Goal: Find specific page/section: Find specific page/section

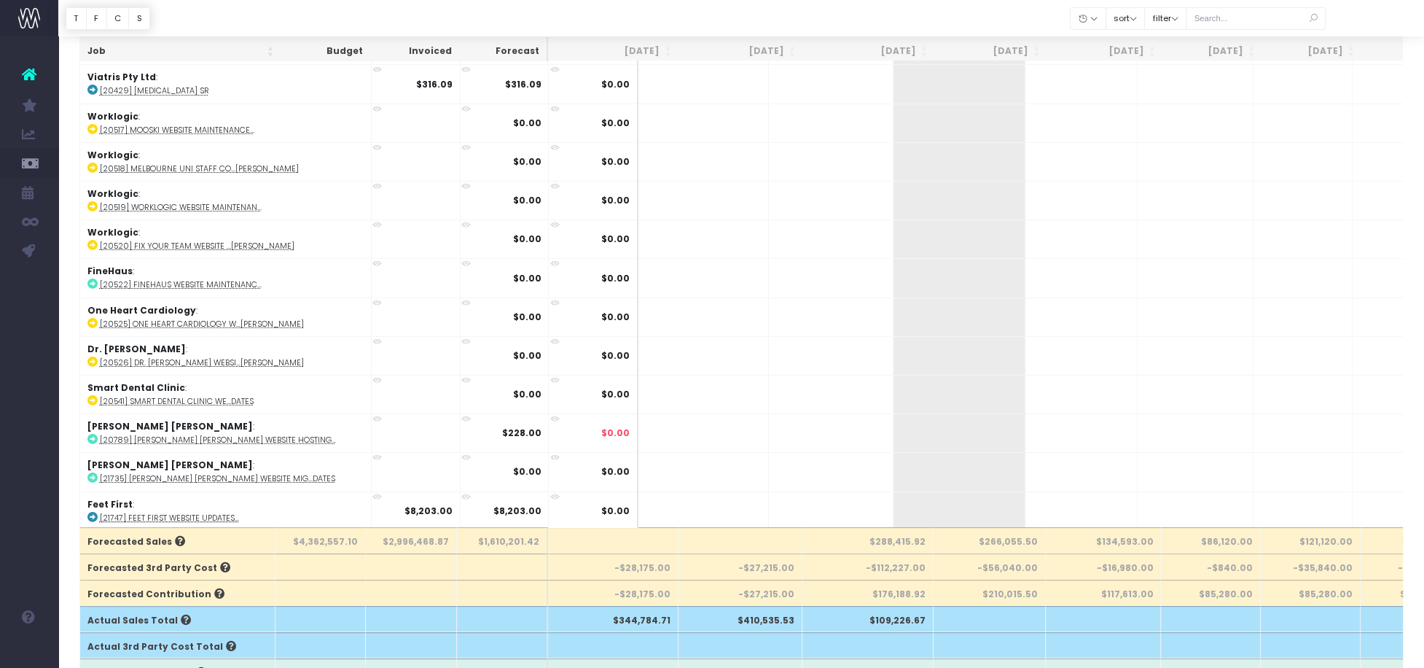
scroll to position [10201, 0]
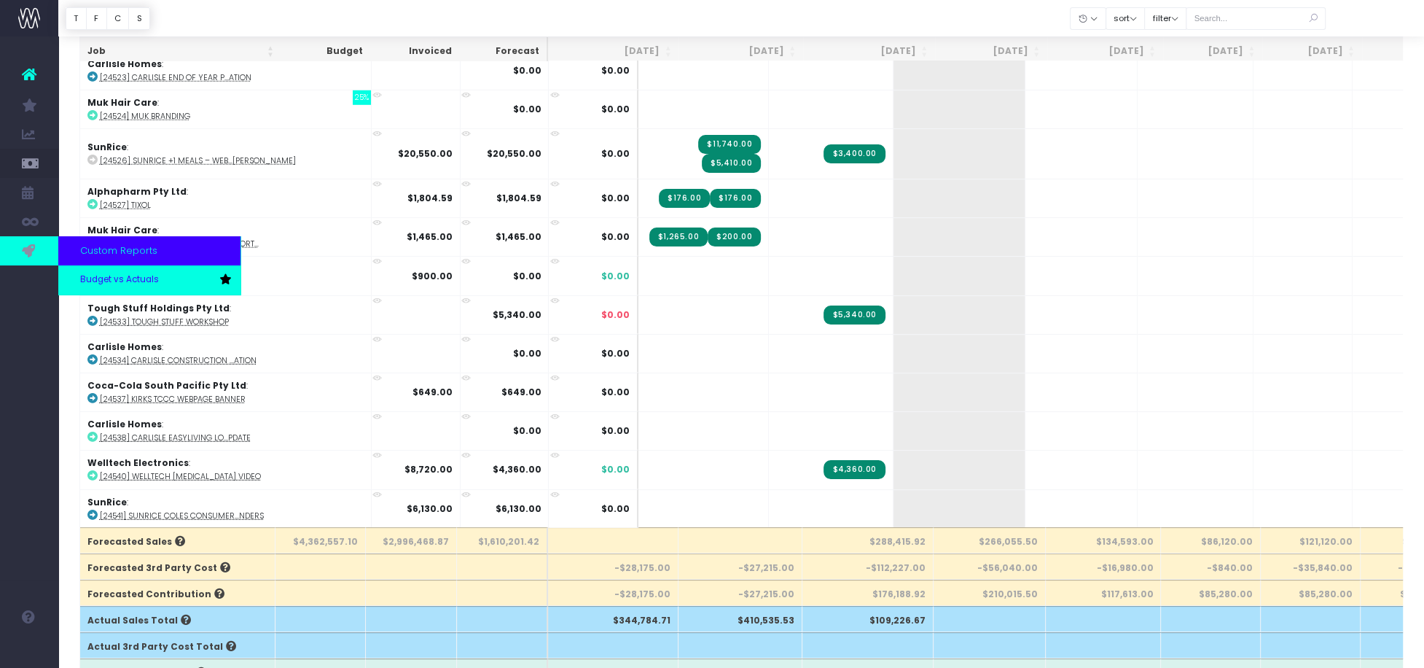
click at [95, 284] on span "Budget vs Actuals" at bounding box center [119, 279] width 79 height 13
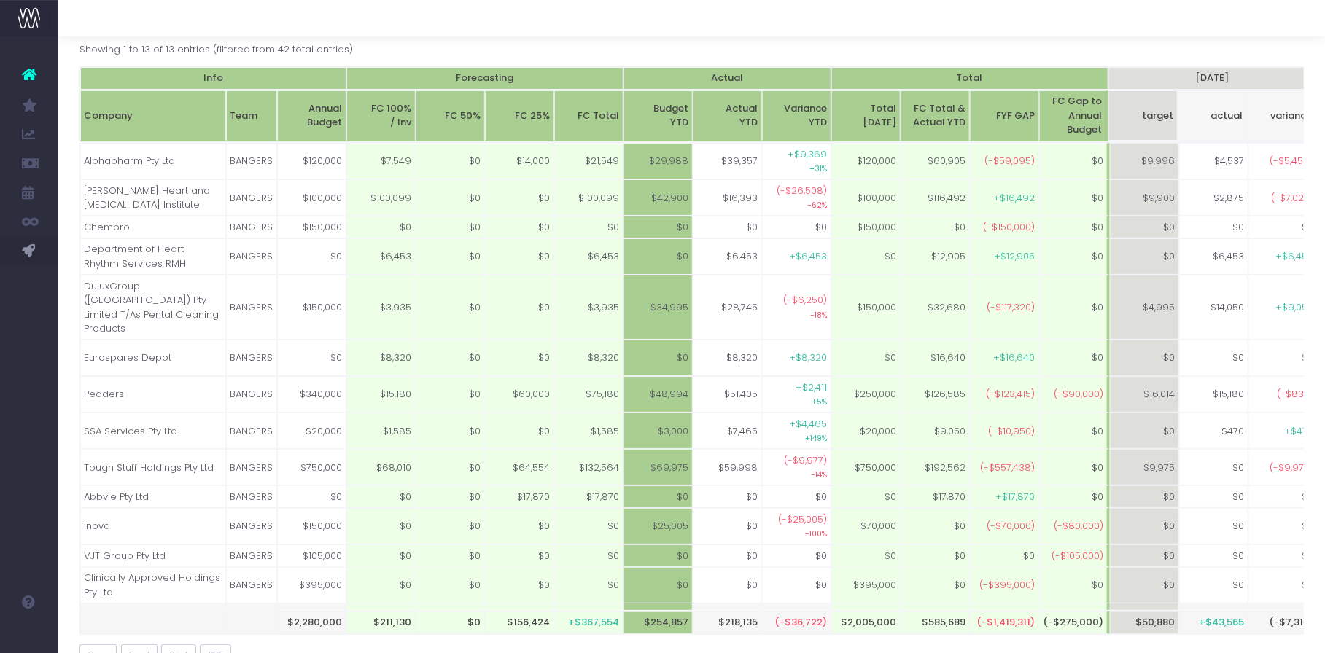
scroll to position [0, 618]
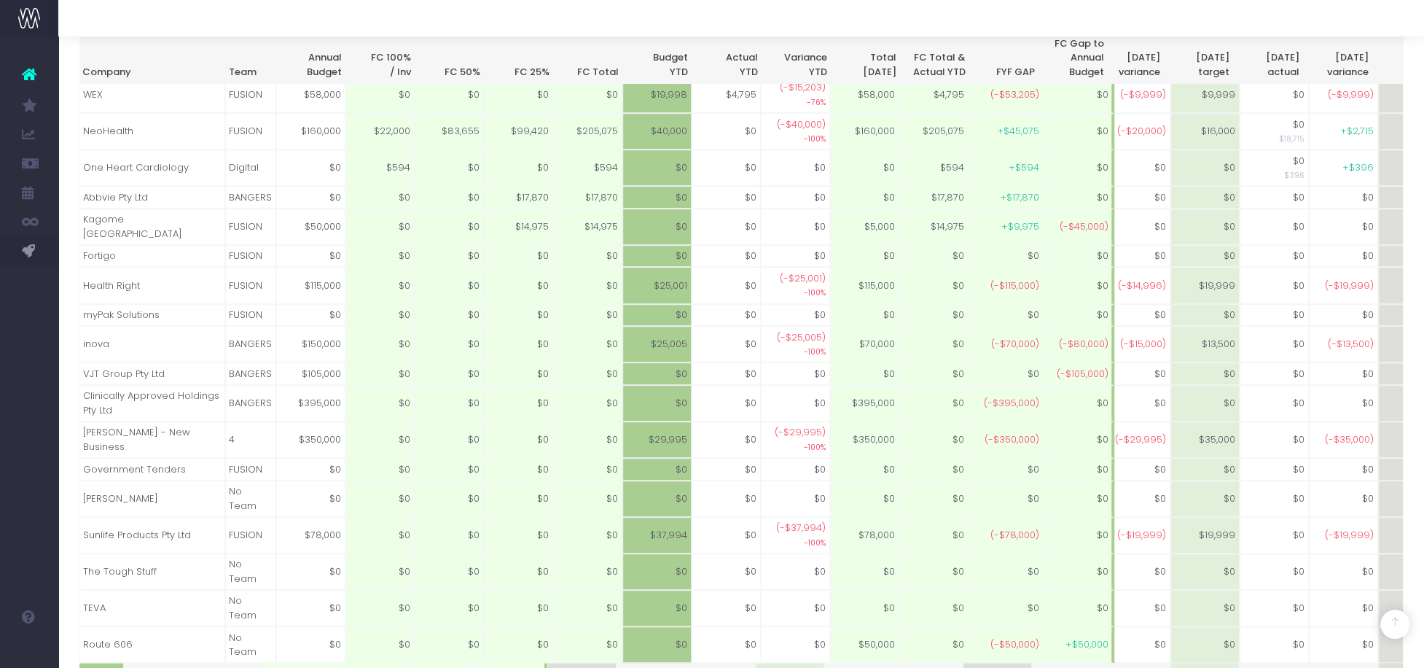
drag, startPoint x: 308, startPoint y: 632, endPoint x: 410, endPoint y: 625, distance: 103.0
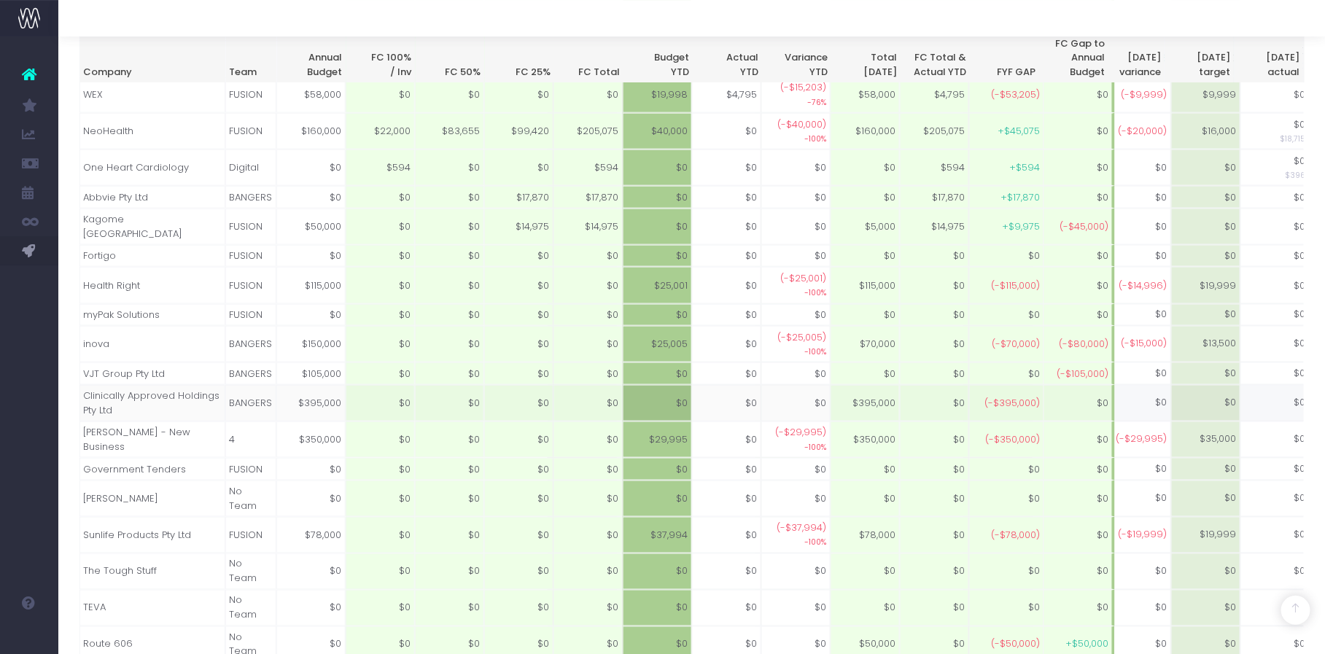
scroll to position [1047, 0]
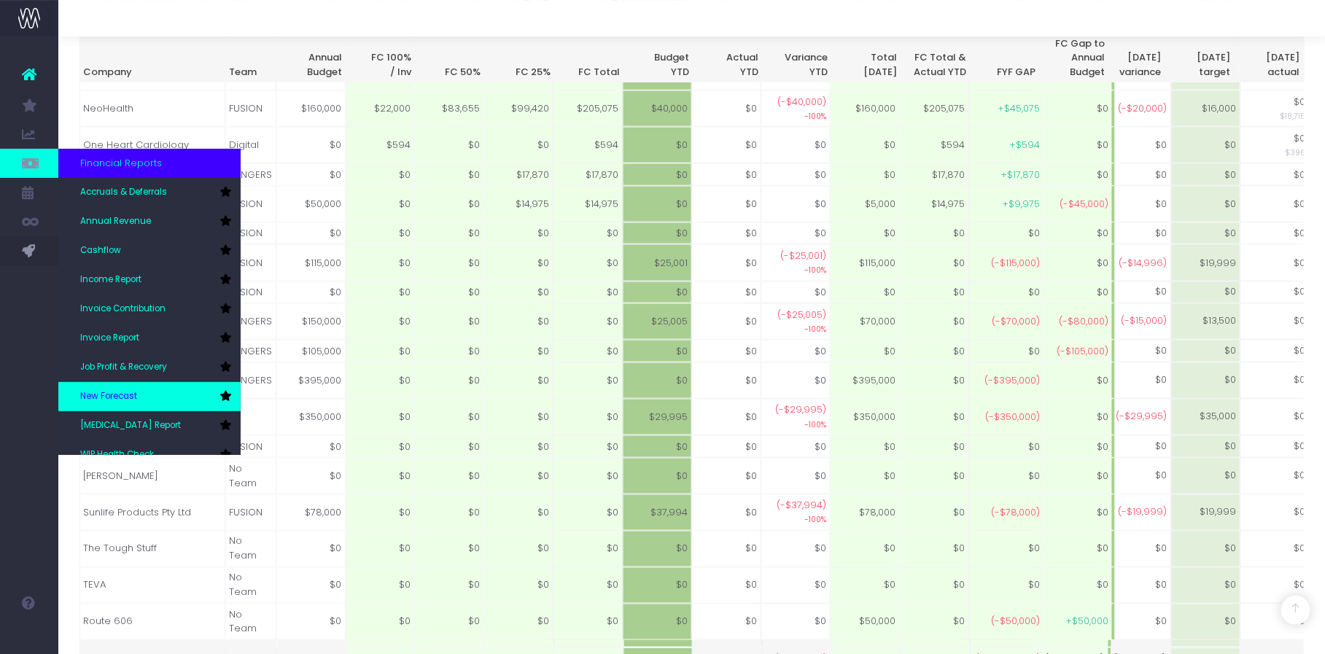
click at [111, 385] on link "New Forecast" at bounding box center [149, 396] width 182 height 29
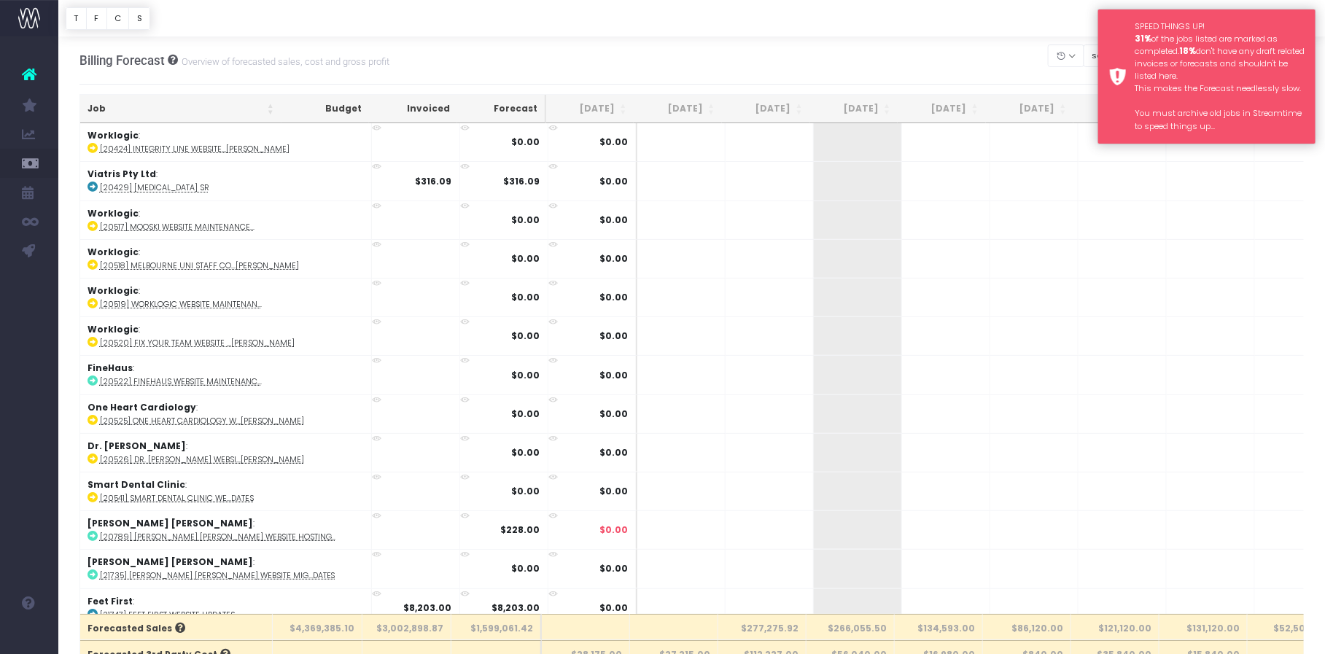
click at [1245, 23] on div "SPEED THINGS UP! 31% of the jobs listed are marked as completed. 18% don't have…" at bounding box center [1219, 76] width 170 height 112
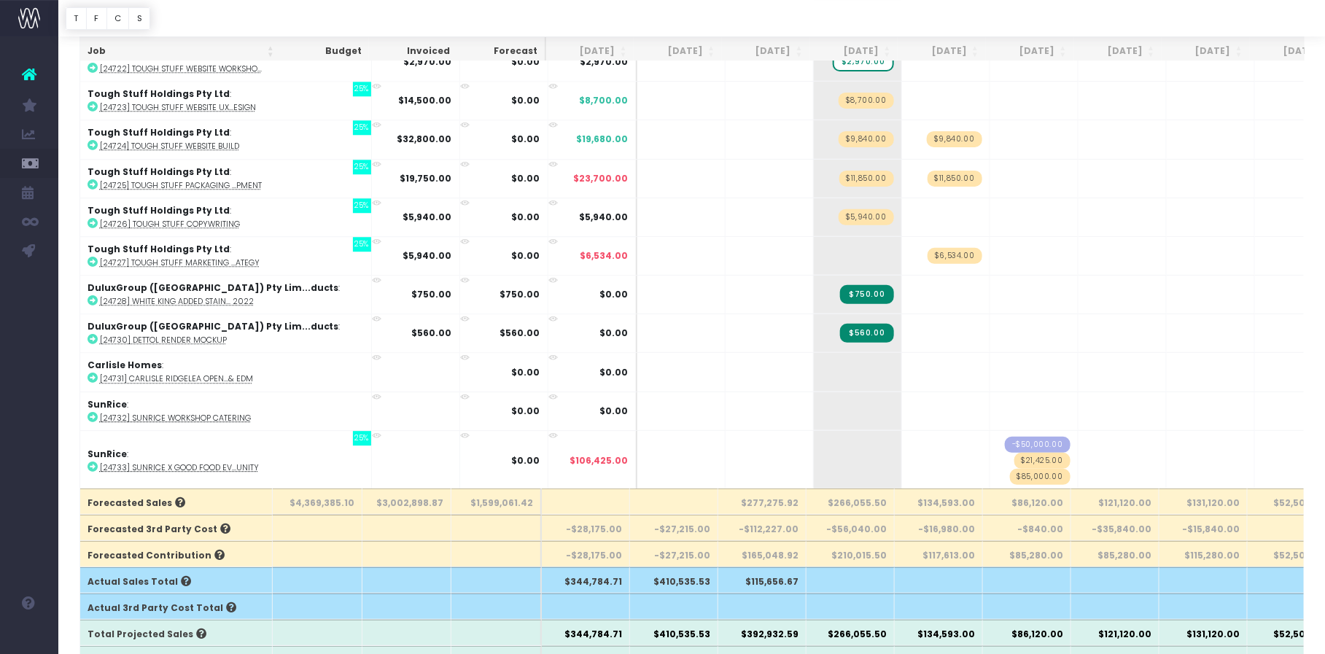
scroll to position [135, 0]
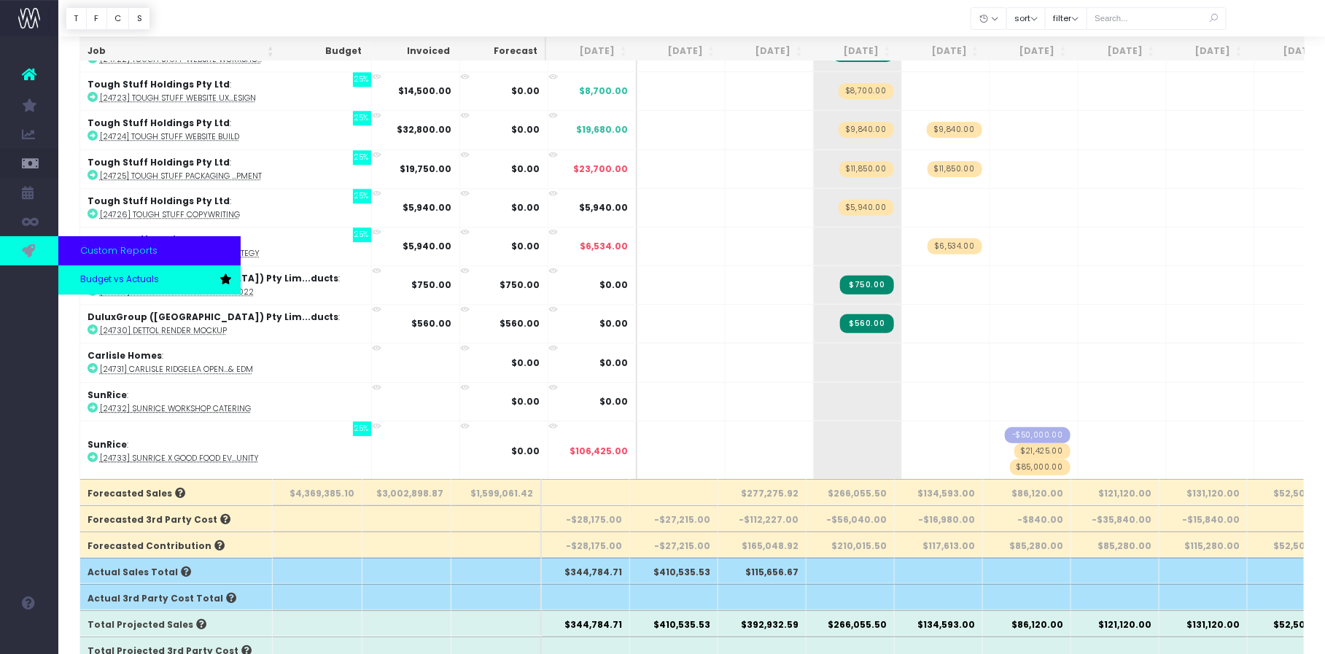
click at [98, 288] on link "Budget vs Actuals" at bounding box center [149, 279] width 182 height 29
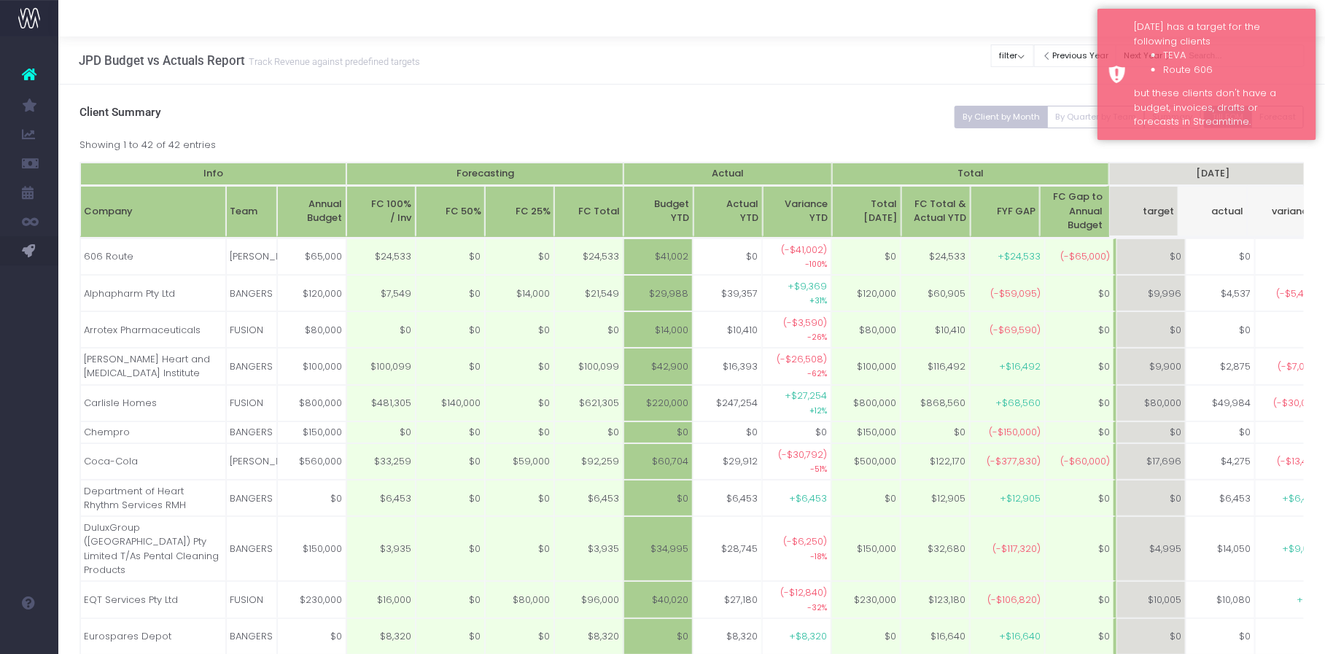
click at [1004, 70] on div "JPD Budget vs Actuals Report Track Revenue against predefined targets Clear Fil…" at bounding box center [691, 60] width 1266 height 48
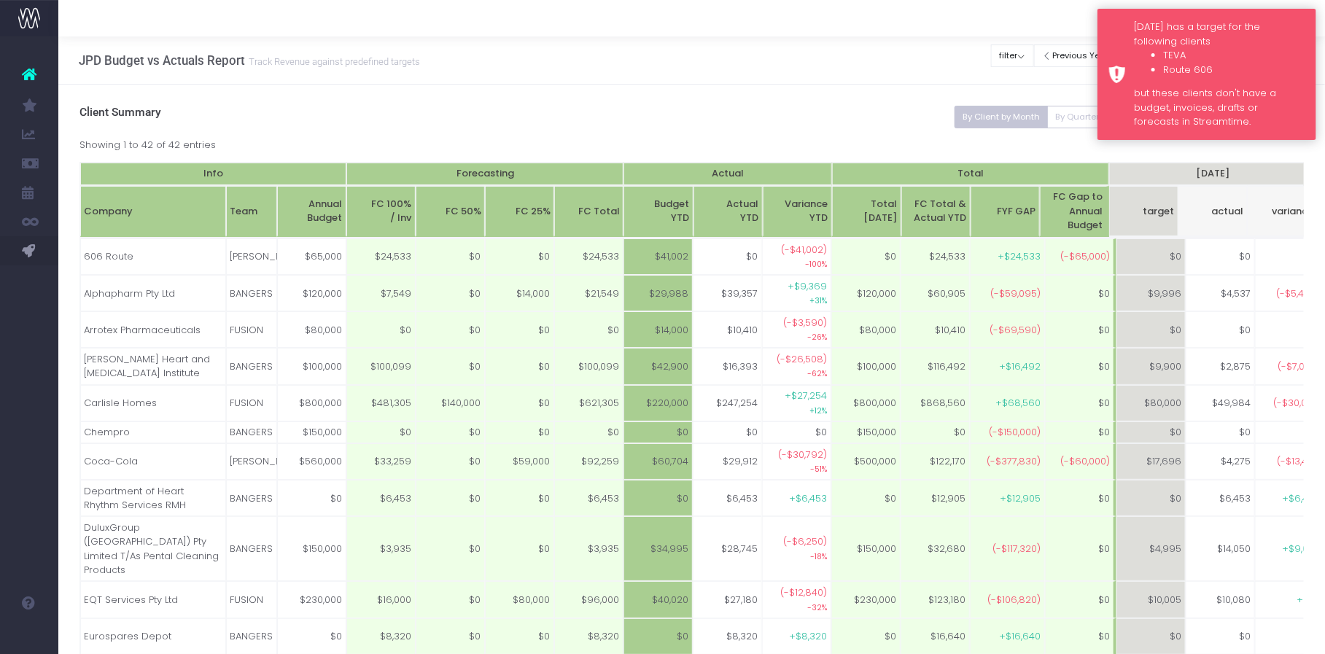
click at [1153, 36] on div "Monday has a target for the following clients TEVA Route 606 but these clients …" at bounding box center [1219, 74] width 171 height 109
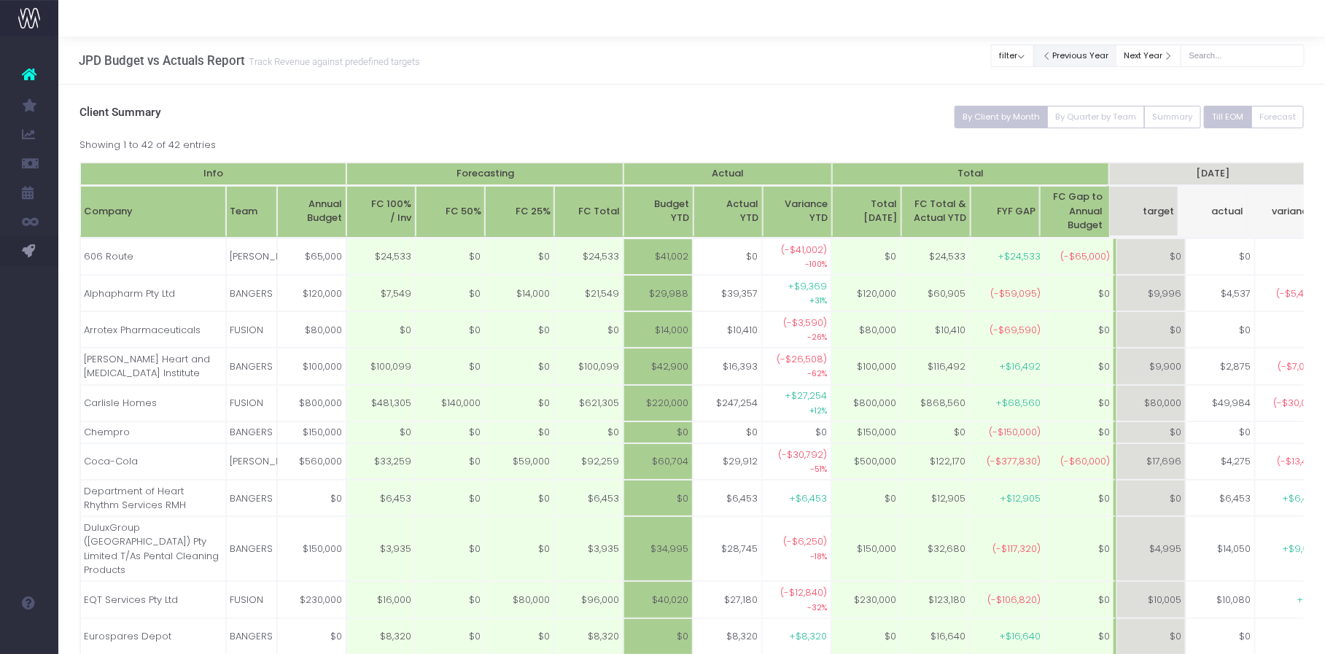
click at [1090, 56] on button "Previous Year" at bounding box center [1075, 55] width 83 height 23
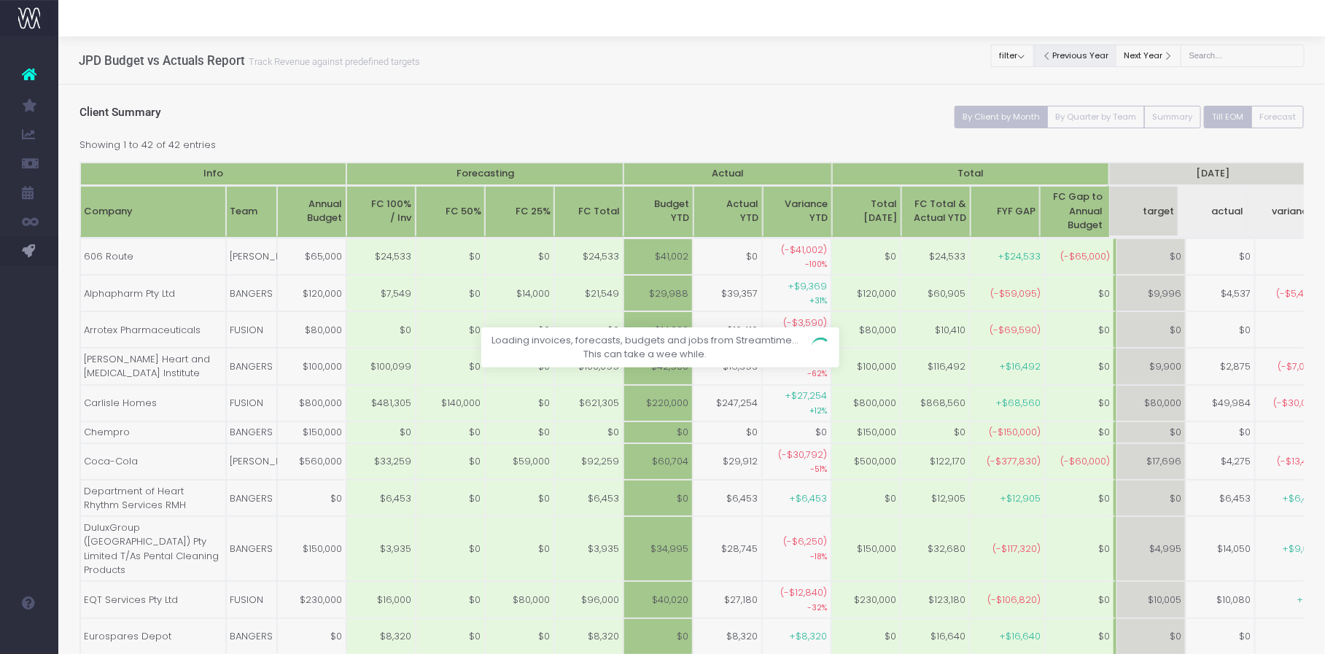
click at [1034, 54] on div at bounding box center [662, 327] width 1325 height 654
click at [1046, 52] on div at bounding box center [662, 327] width 1325 height 654
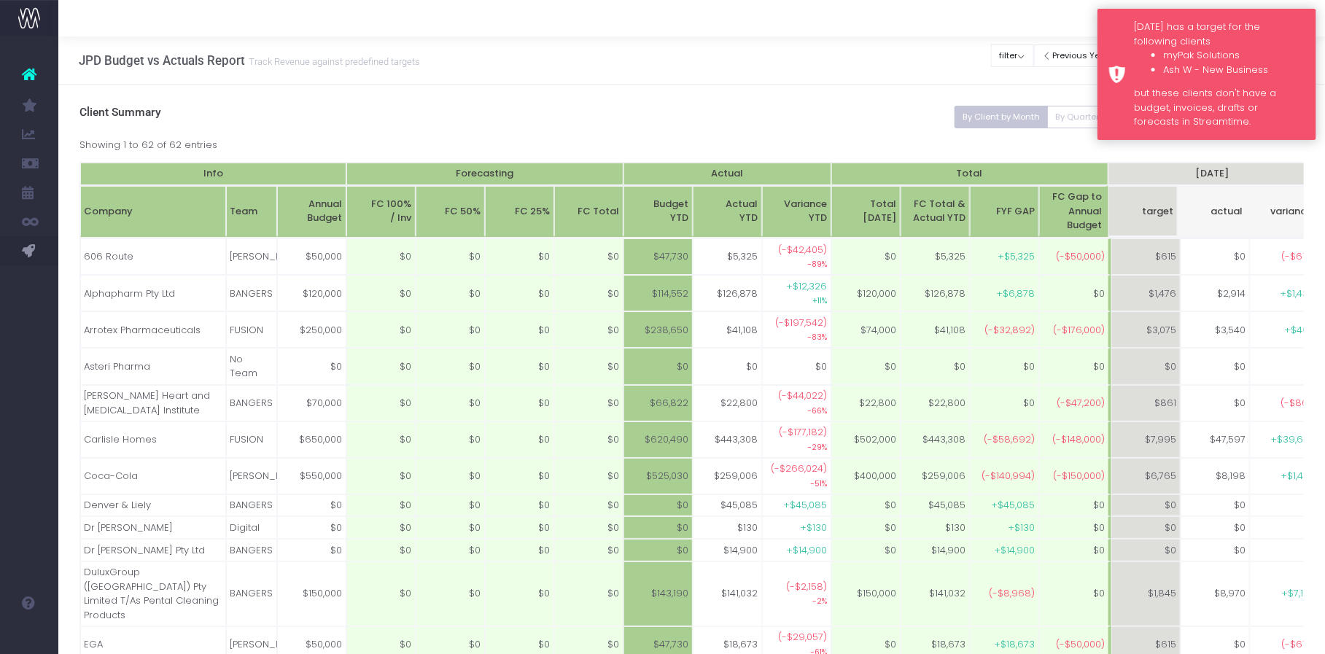
click at [1206, 53] on li "myPak Solutions" at bounding box center [1234, 55] width 142 height 15
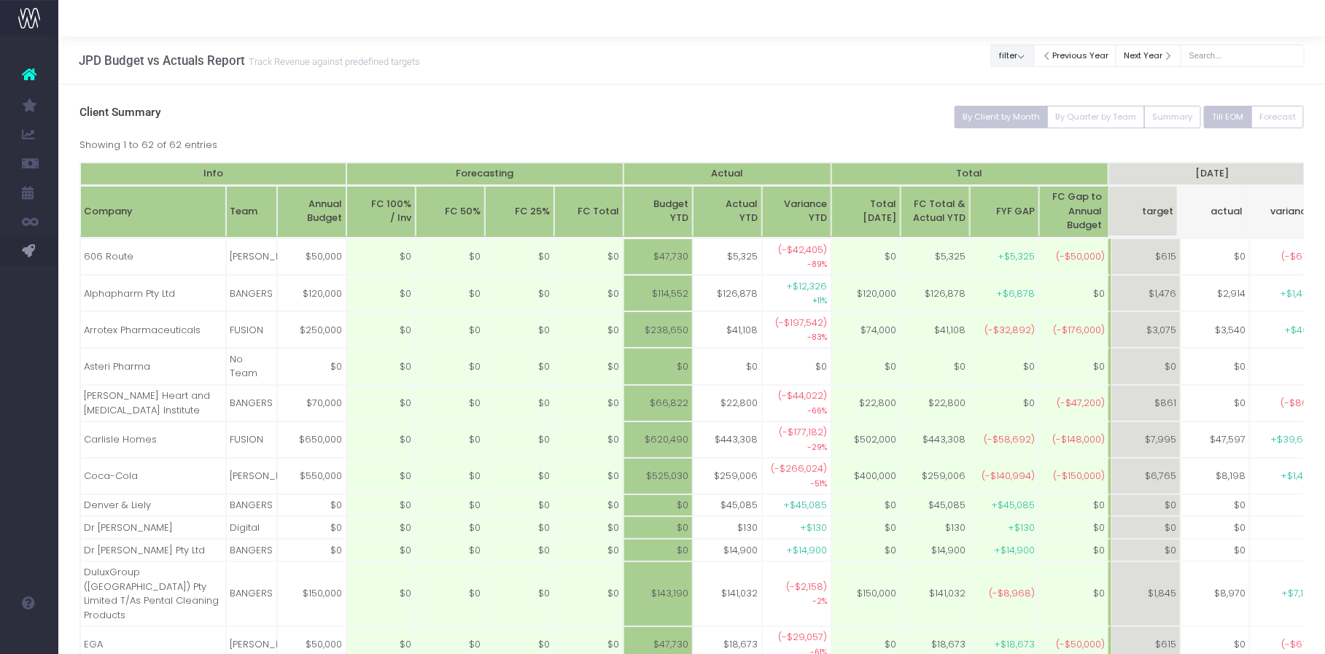
click at [1034, 59] on button "filter" at bounding box center [1012, 55] width 43 height 23
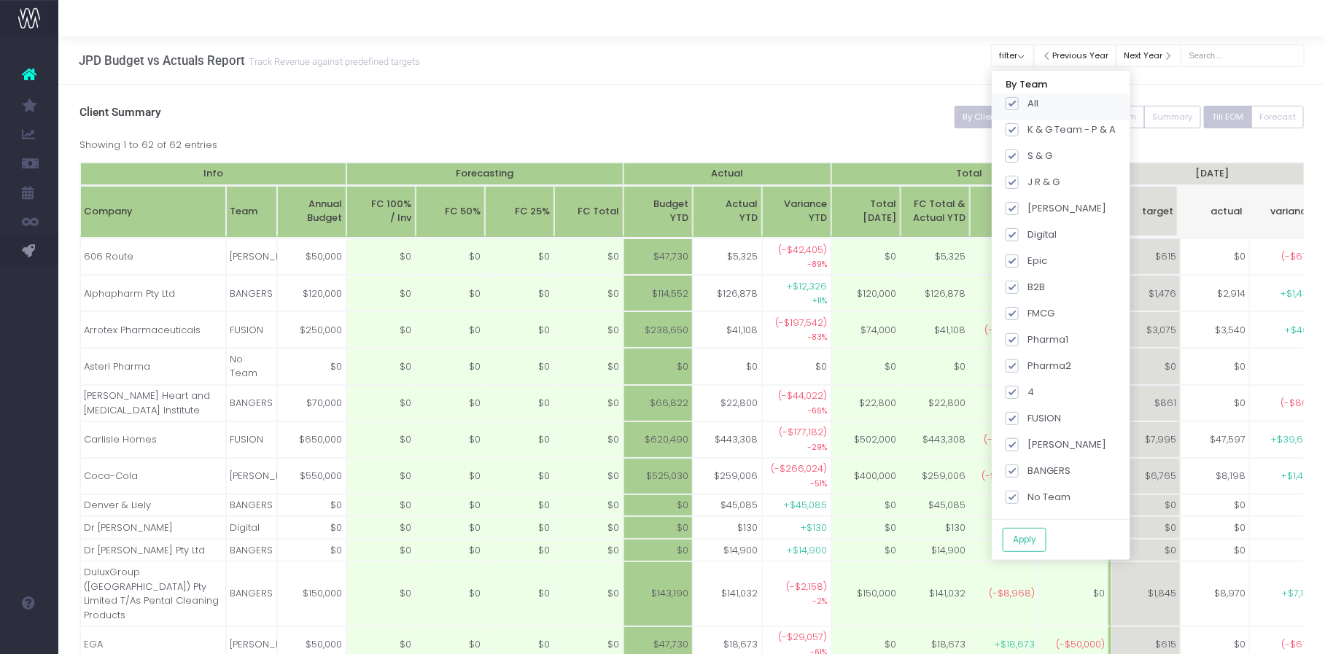
click at [1018, 101] on span at bounding box center [1011, 103] width 13 height 13
click at [1029, 101] on input "All" at bounding box center [1031, 100] width 9 height 9
checkbox input "false"
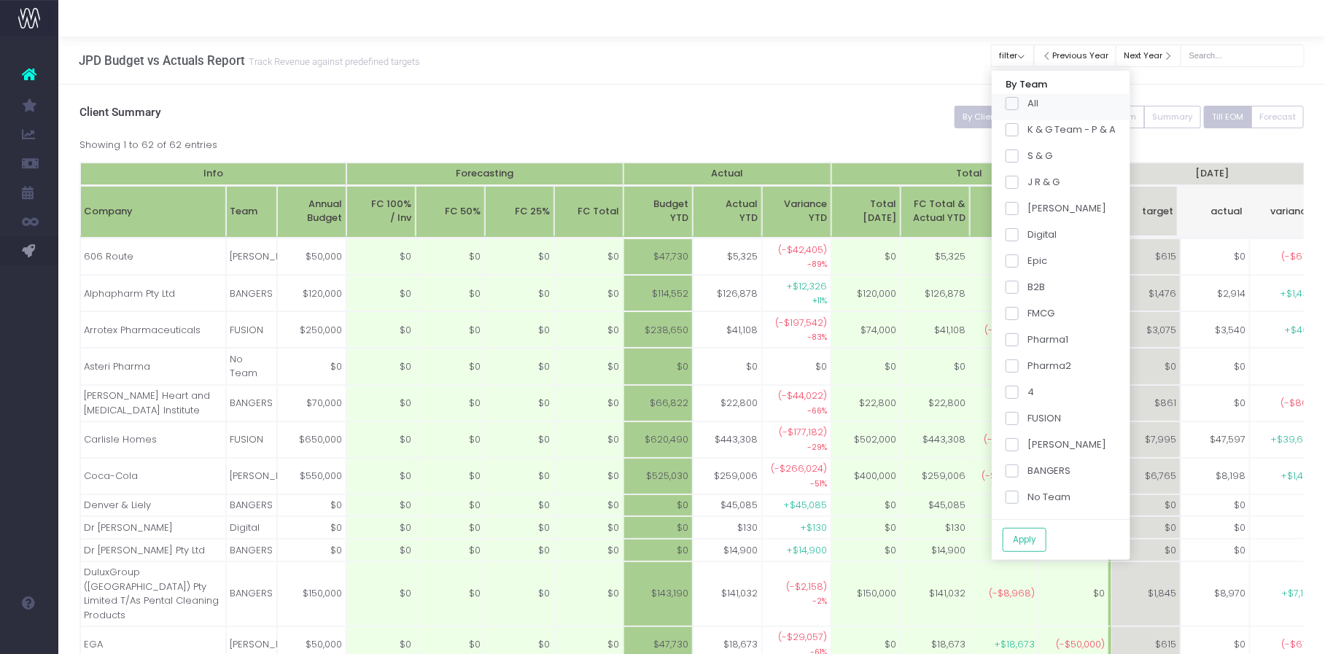
checkbox input "false"
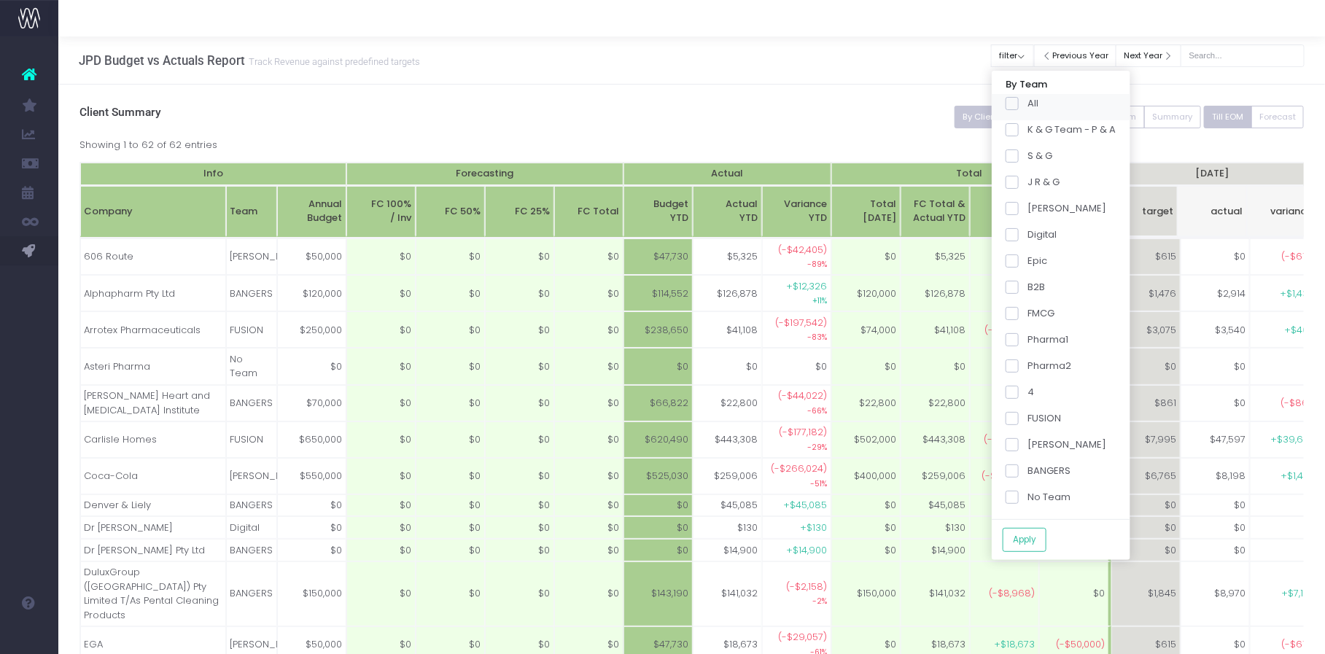
checkbox input "false"
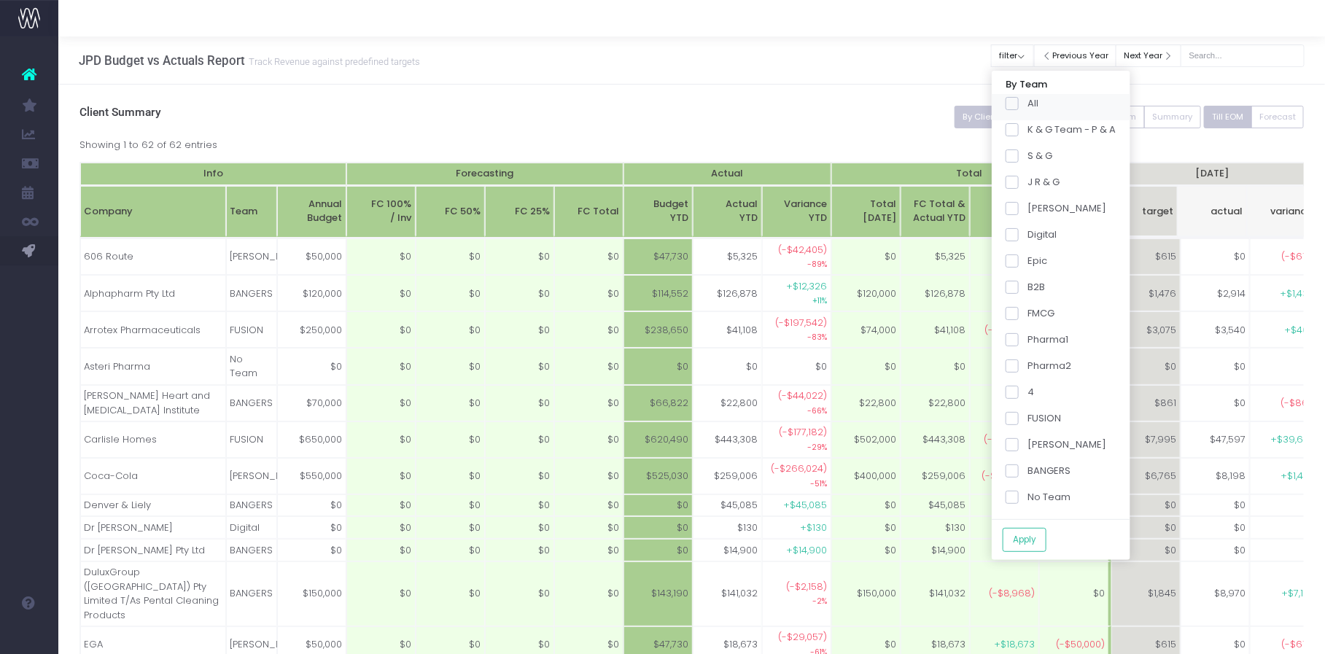
checkbox input "false"
click at [1034, 449] on label "SPICE Girls" at bounding box center [1055, 444] width 101 height 15
click at [1034, 447] on input "SPICE Girls" at bounding box center [1031, 441] width 9 height 9
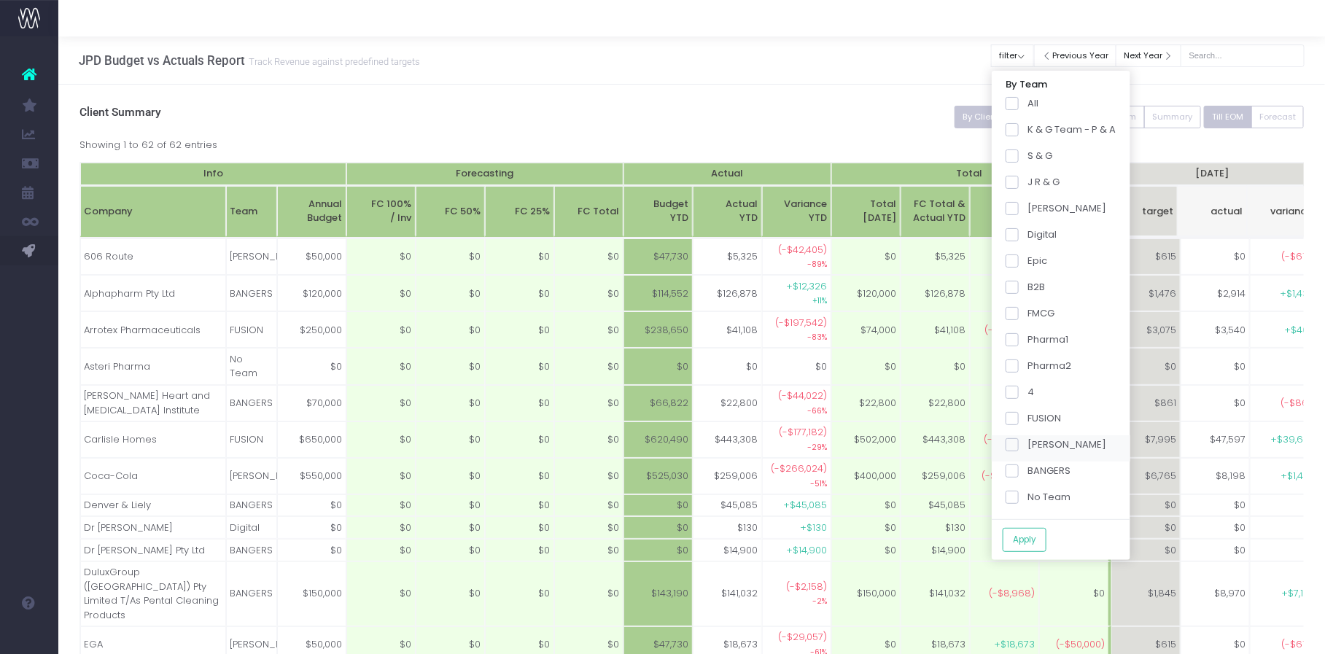
checkbox input "true"
click at [1037, 541] on button "Apply" at bounding box center [1024, 540] width 44 height 24
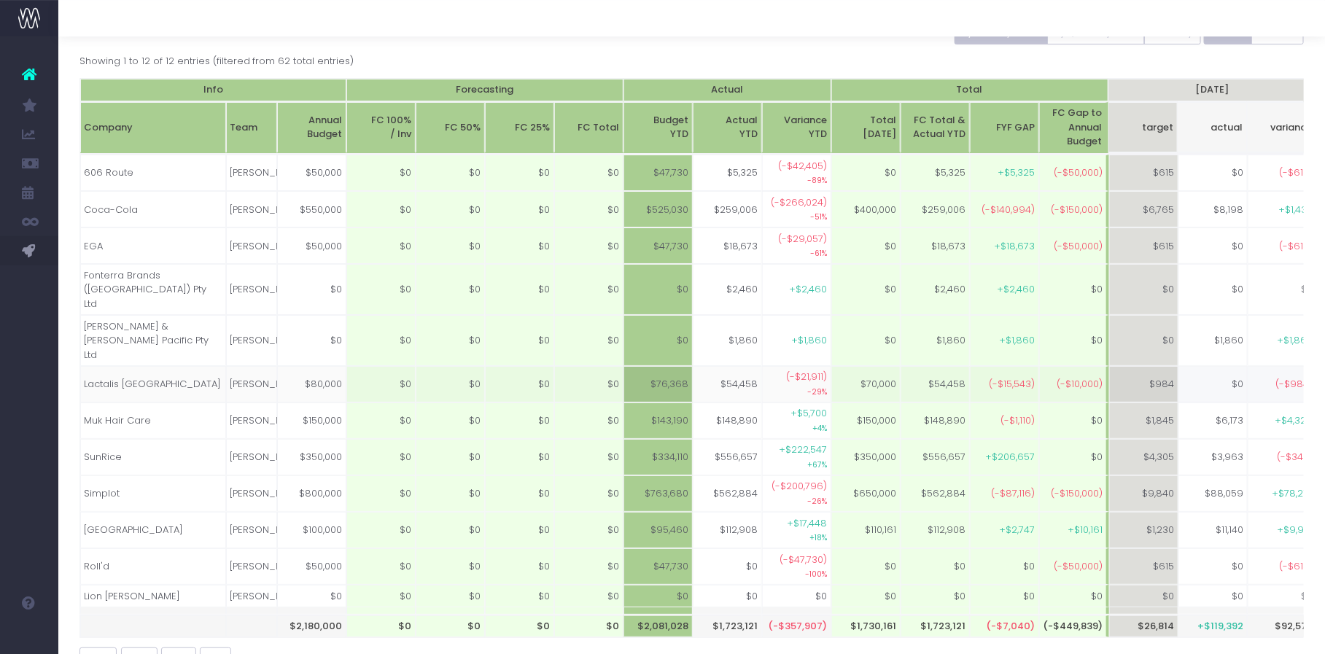
scroll to position [82, 0]
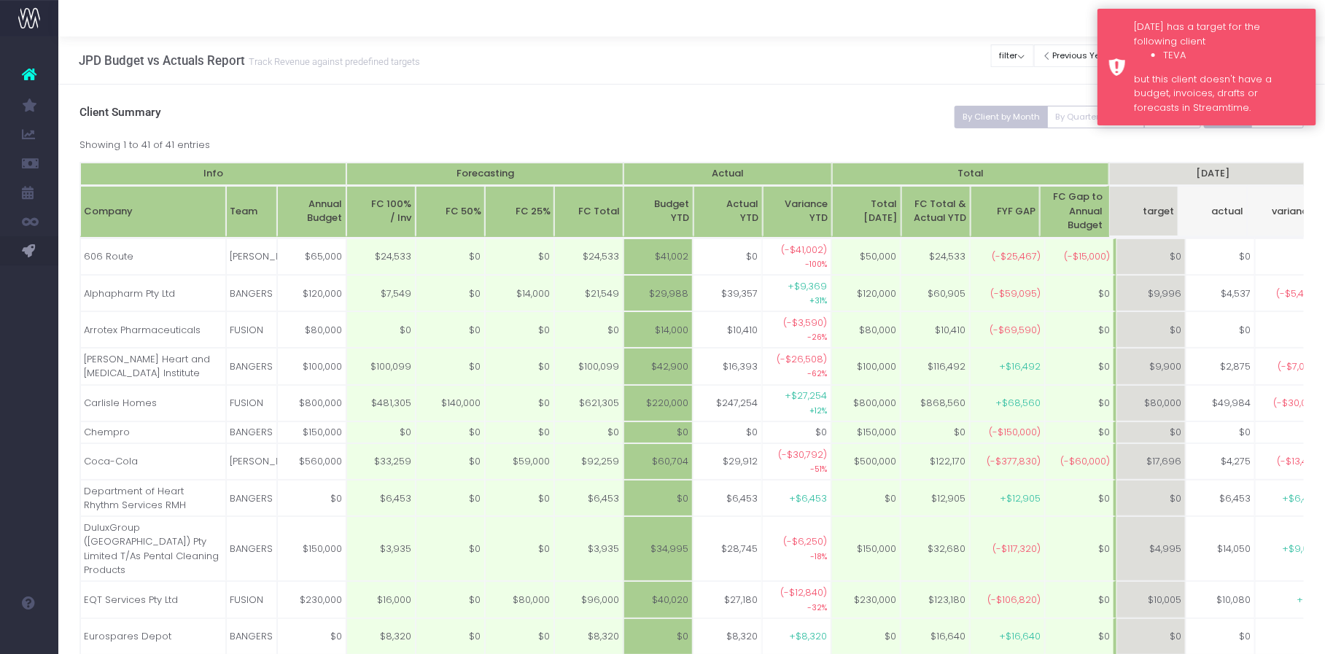
click at [1259, 50] on li "TEVA" at bounding box center [1234, 55] width 142 height 15
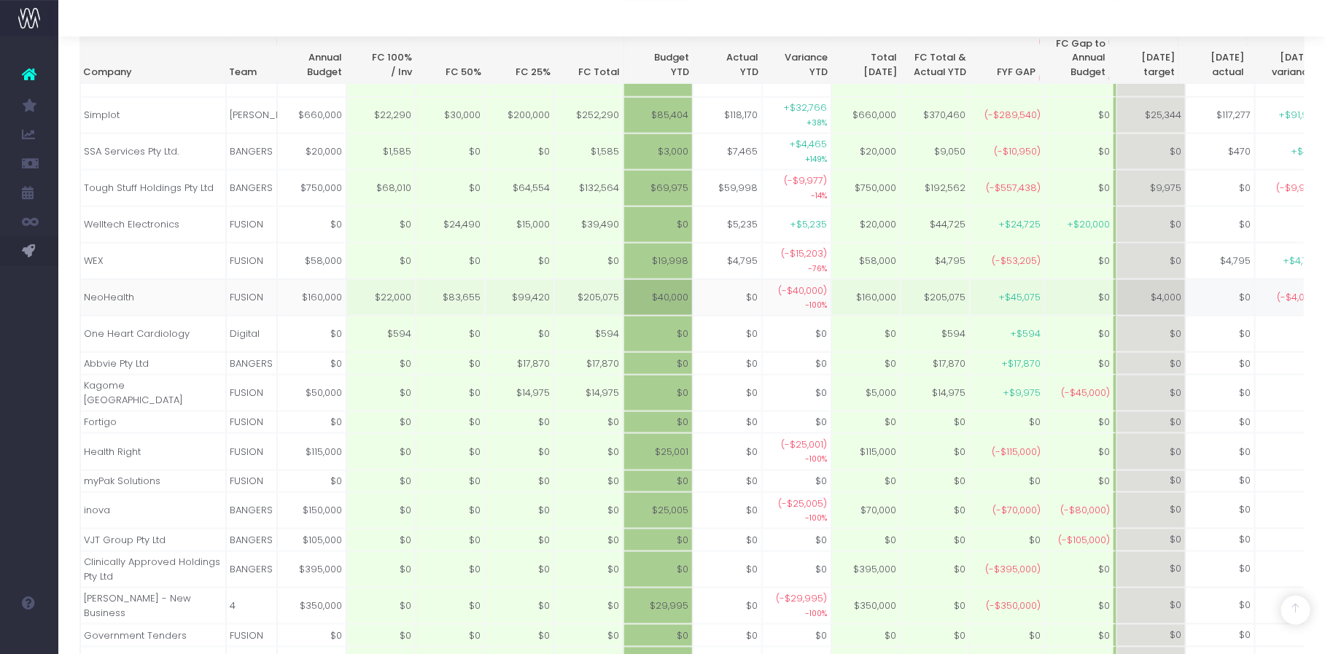
scroll to position [1025, 0]
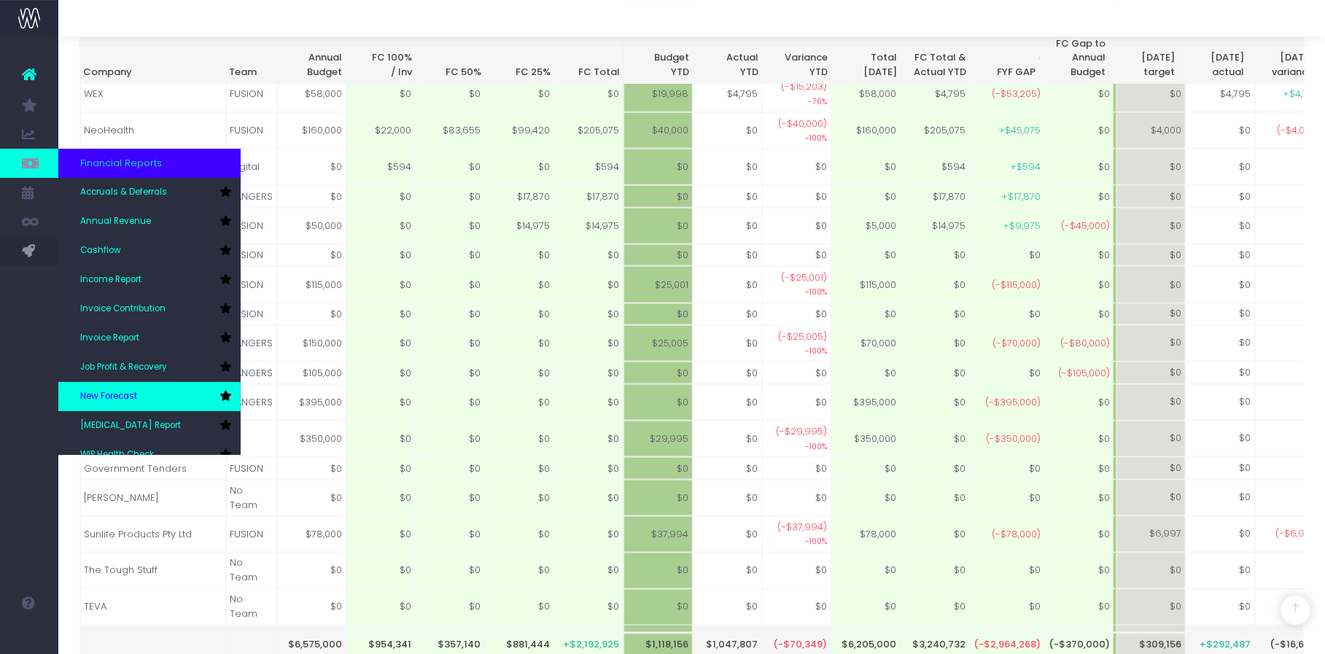
click at [128, 390] on span "New Forecast" at bounding box center [108, 396] width 57 height 13
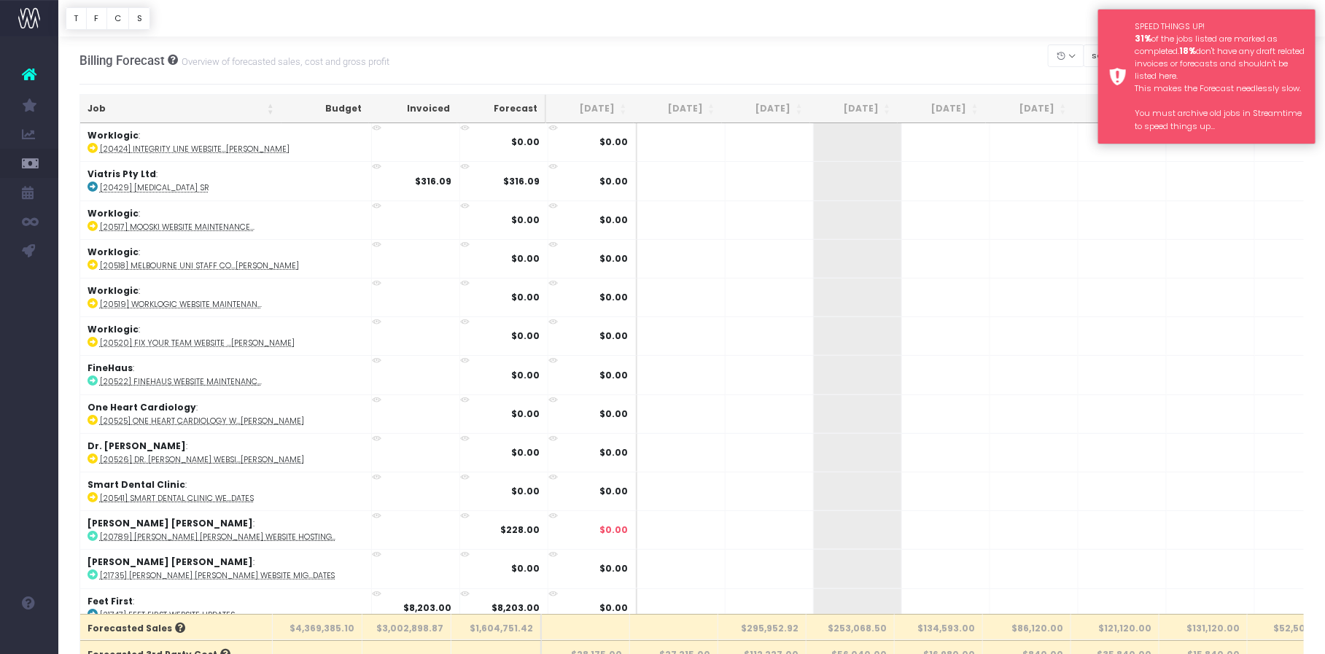
click at [1267, 69] on div "SPEED THINGS UP! 31% of the jobs listed are marked as completed. 18% don't have…" at bounding box center [1219, 76] width 170 height 112
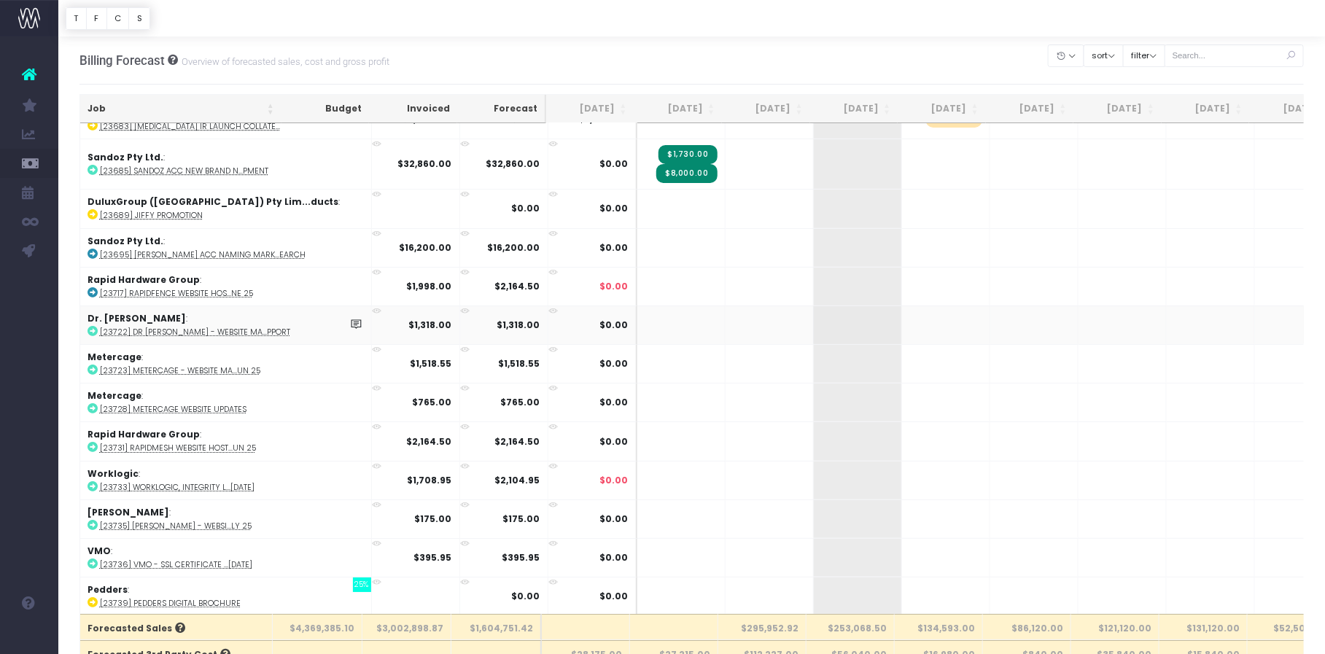
scroll to position [2382, 0]
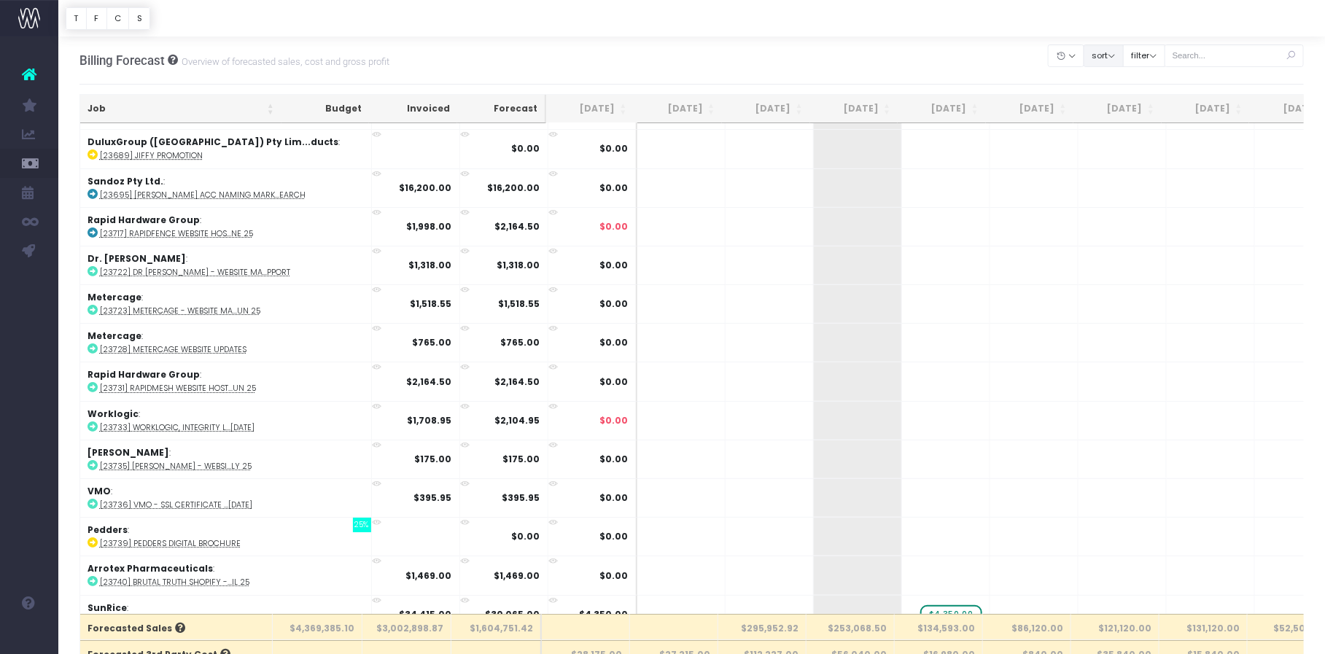
click at [1123, 61] on button "sort" at bounding box center [1103, 55] width 40 height 23
click at [1123, 54] on button "sort" at bounding box center [1103, 55] width 40 height 23
click at [1123, 56] on button "sort" at bounding box center [1103, 55] width 40 height 23
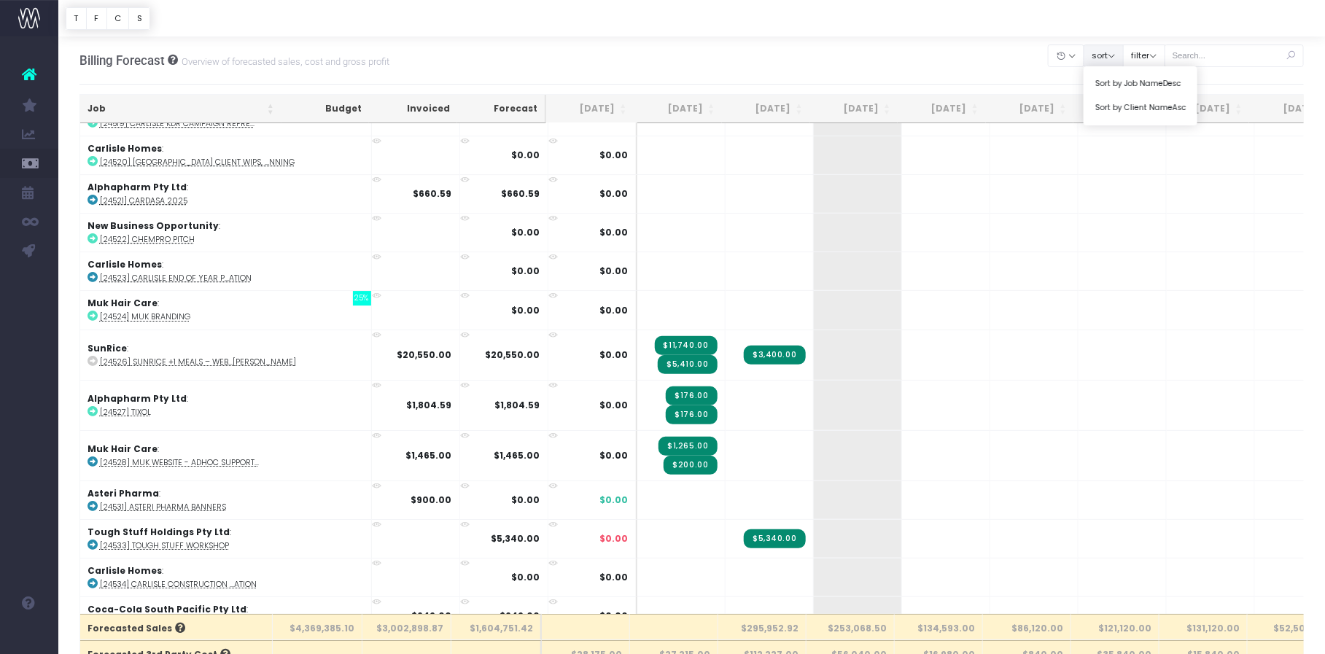
scroll to position [10210, 0]
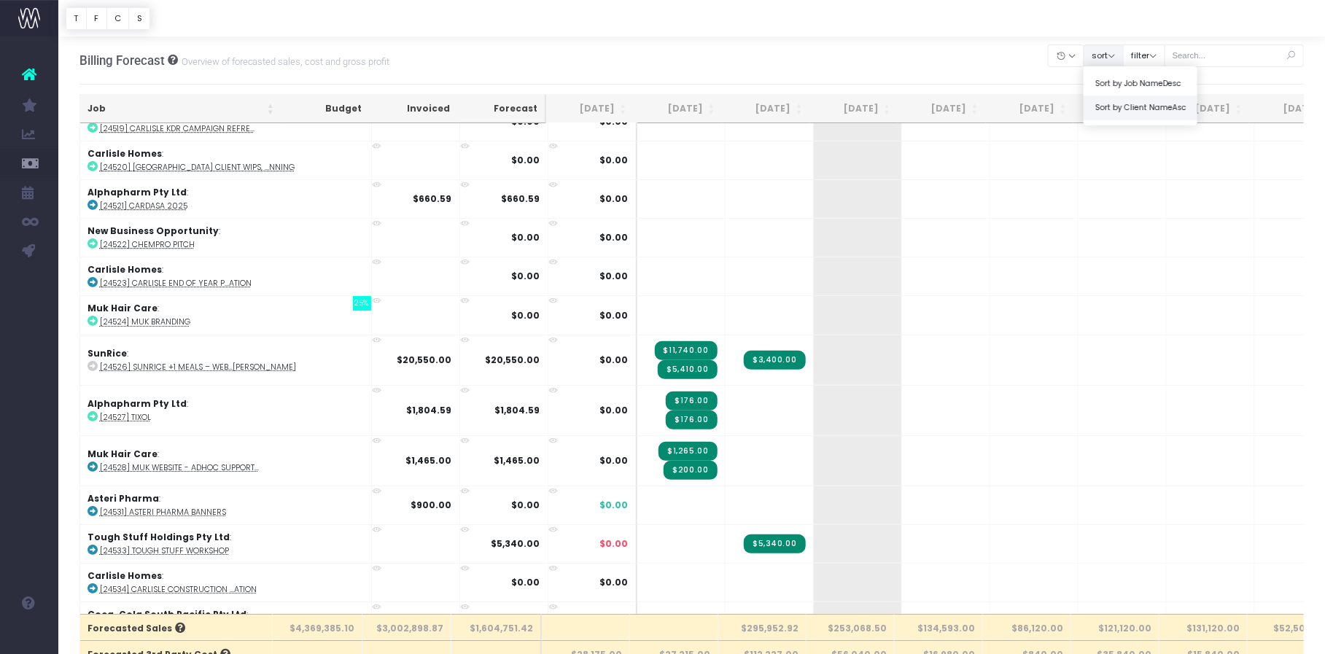
click at [1148, 104] on link "Sort by Client Name Asc" at bounding box center [1140, 107] width 114 height 25
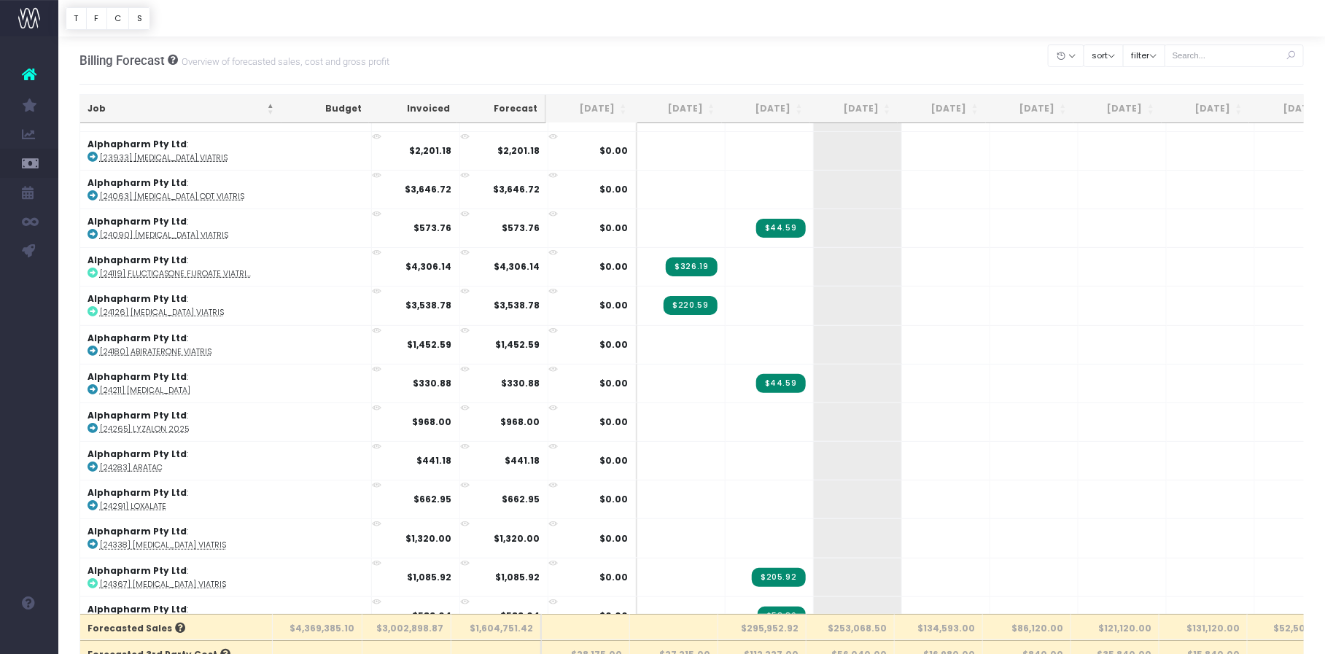
scroll to position [266, 0]
